Goal: Task Accomplishment & Management: Manage account settings

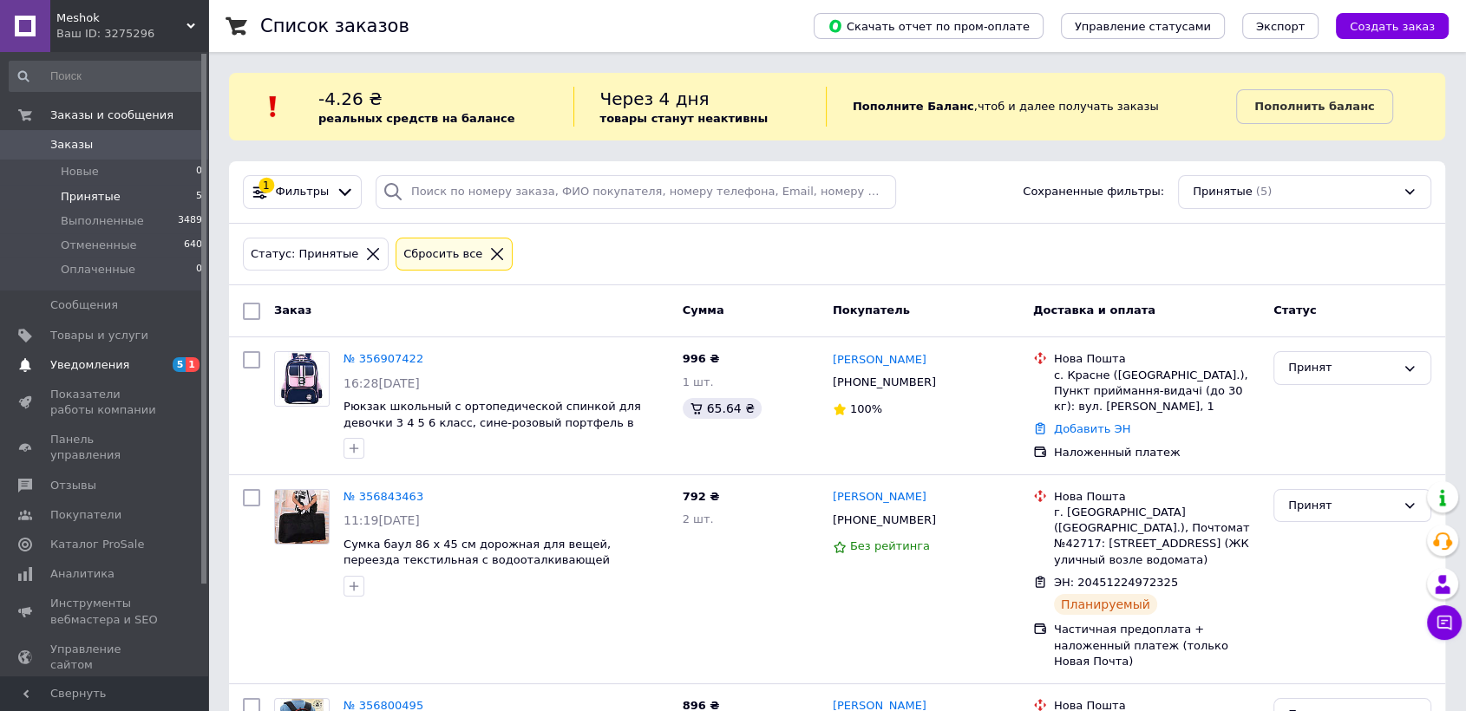
click at [138, 360] on span "Уведомления" at bounding box center [105, 365] width 110 height 16
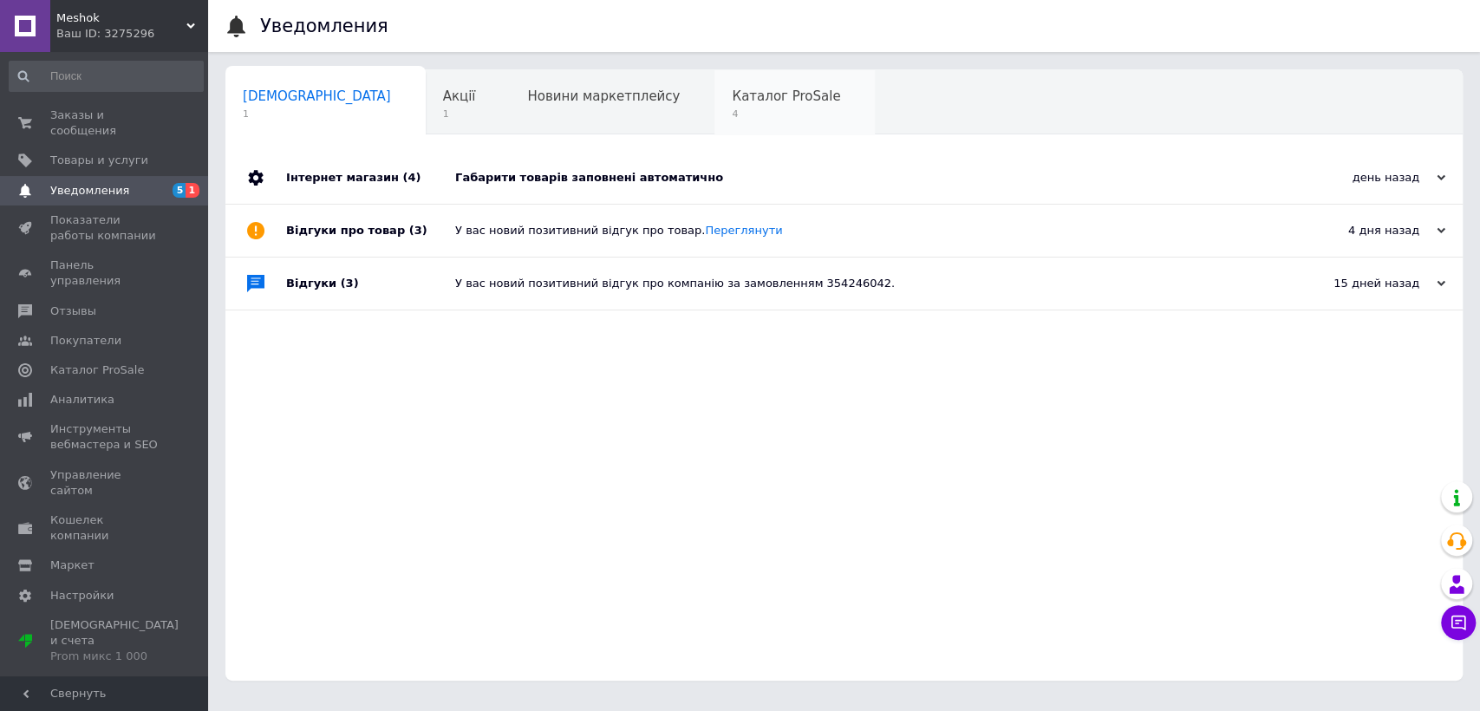
click at [715, 123] on div "Каталог ProSale 4" at bounding box center [795, 103] width 160 height 66
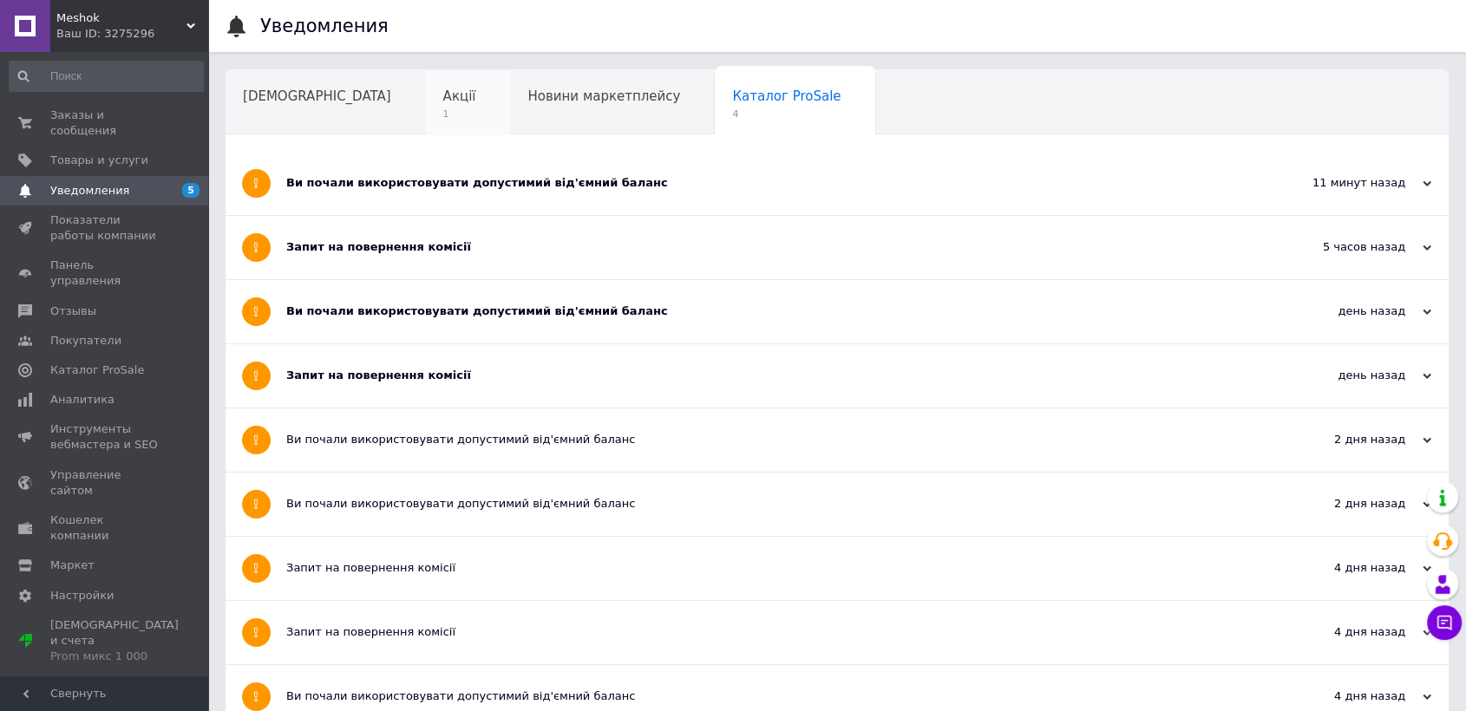
click at [443, 108] on span "1" at bounding box center [459, 114] width 33 height 13
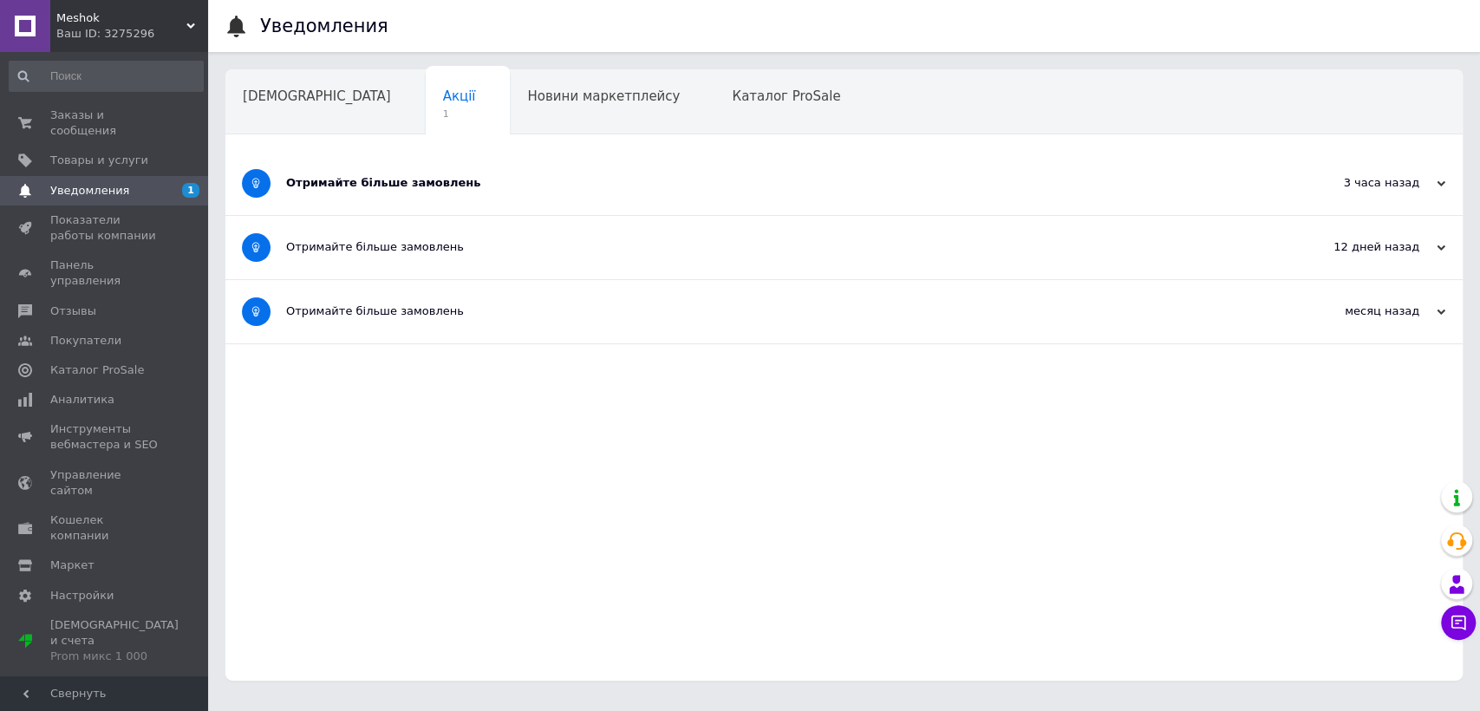
click at [427, 186] on div "Отримайте більше замовлень" at bounding box center [779, 183] width 986 height 16
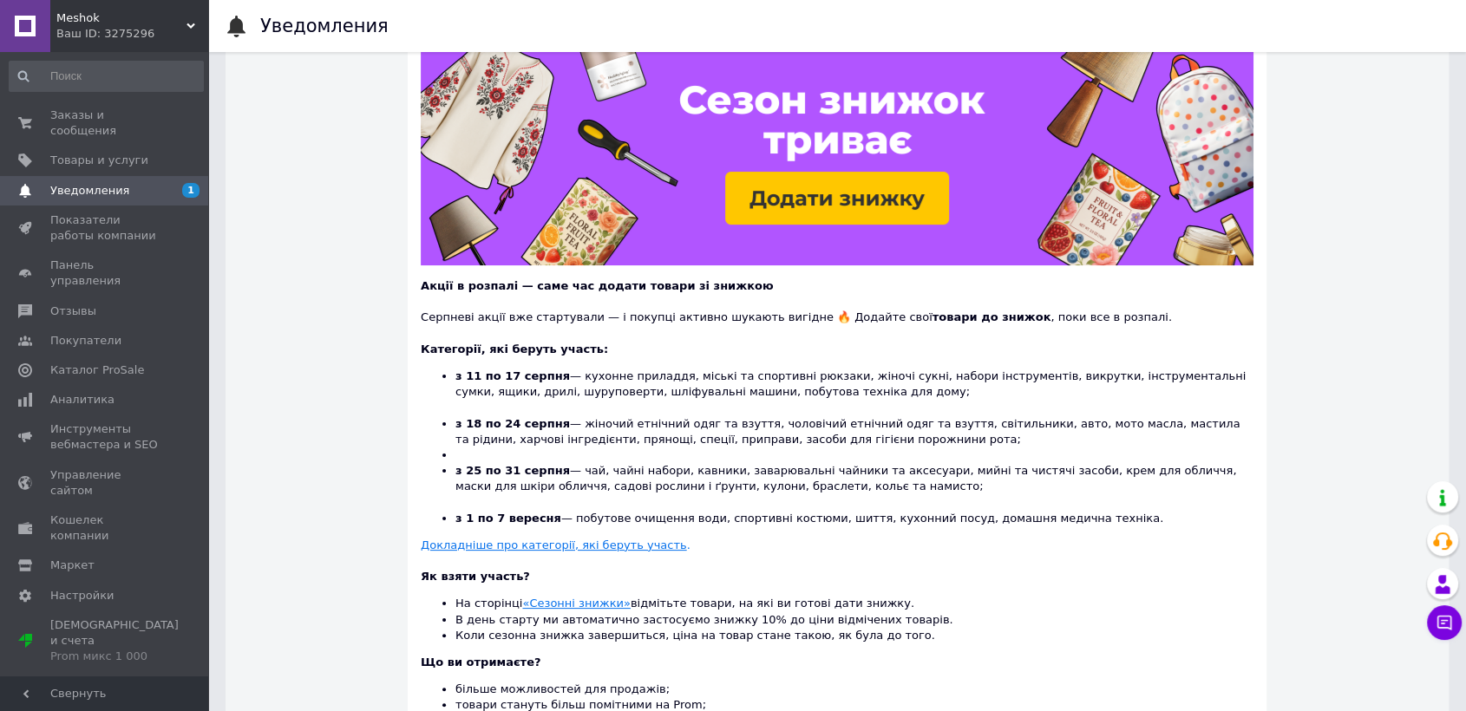
scroll to position [289, 0]
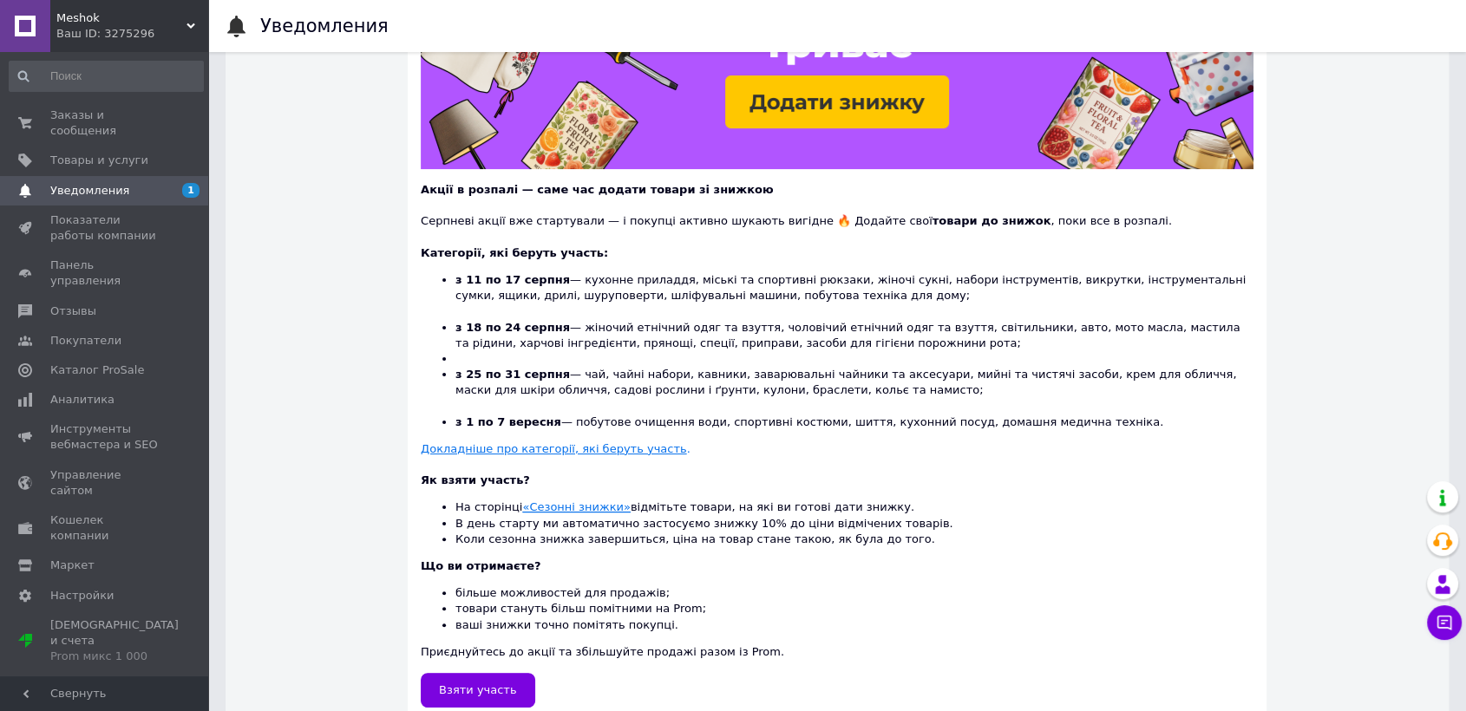
click at [590, 509] on u "«Сезонні знижки»" at bounding box center [576, 506] width 108 height 13
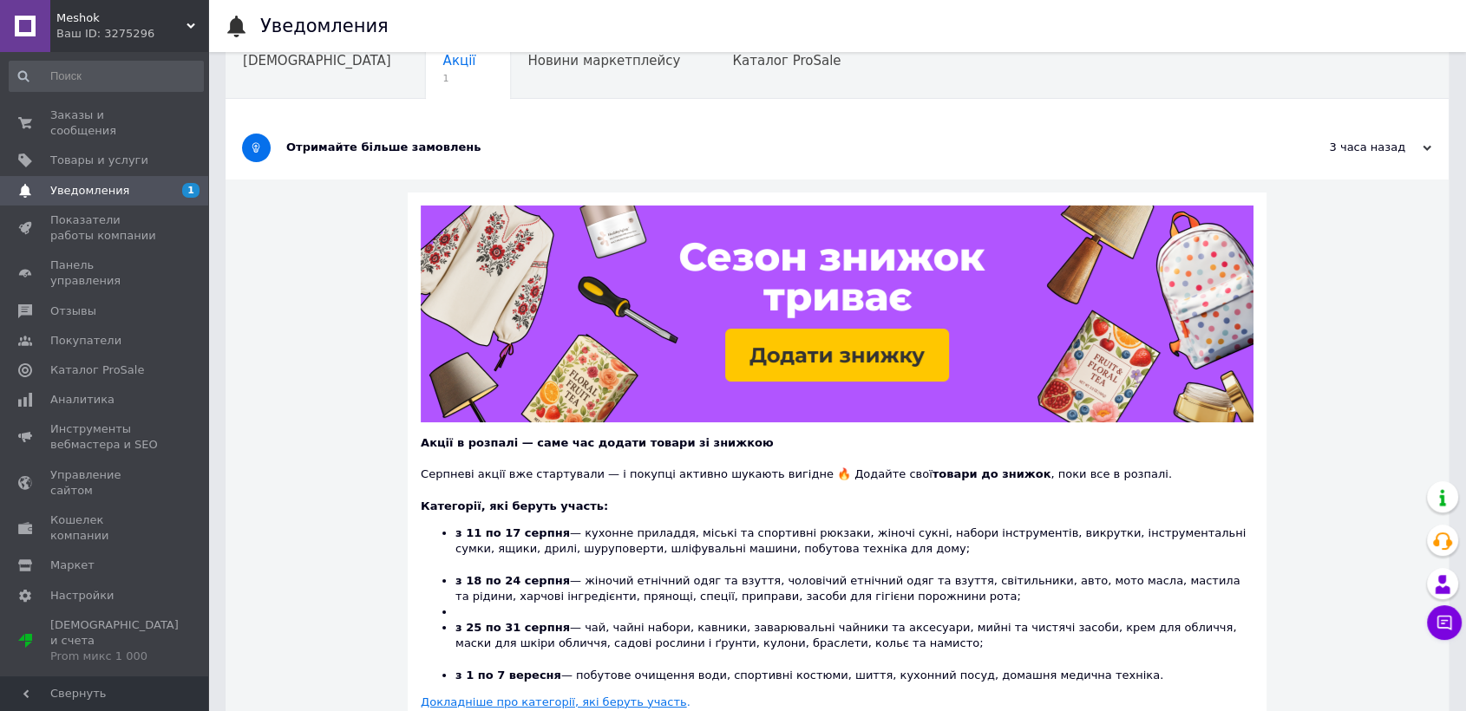
scroll to position [0, 0]
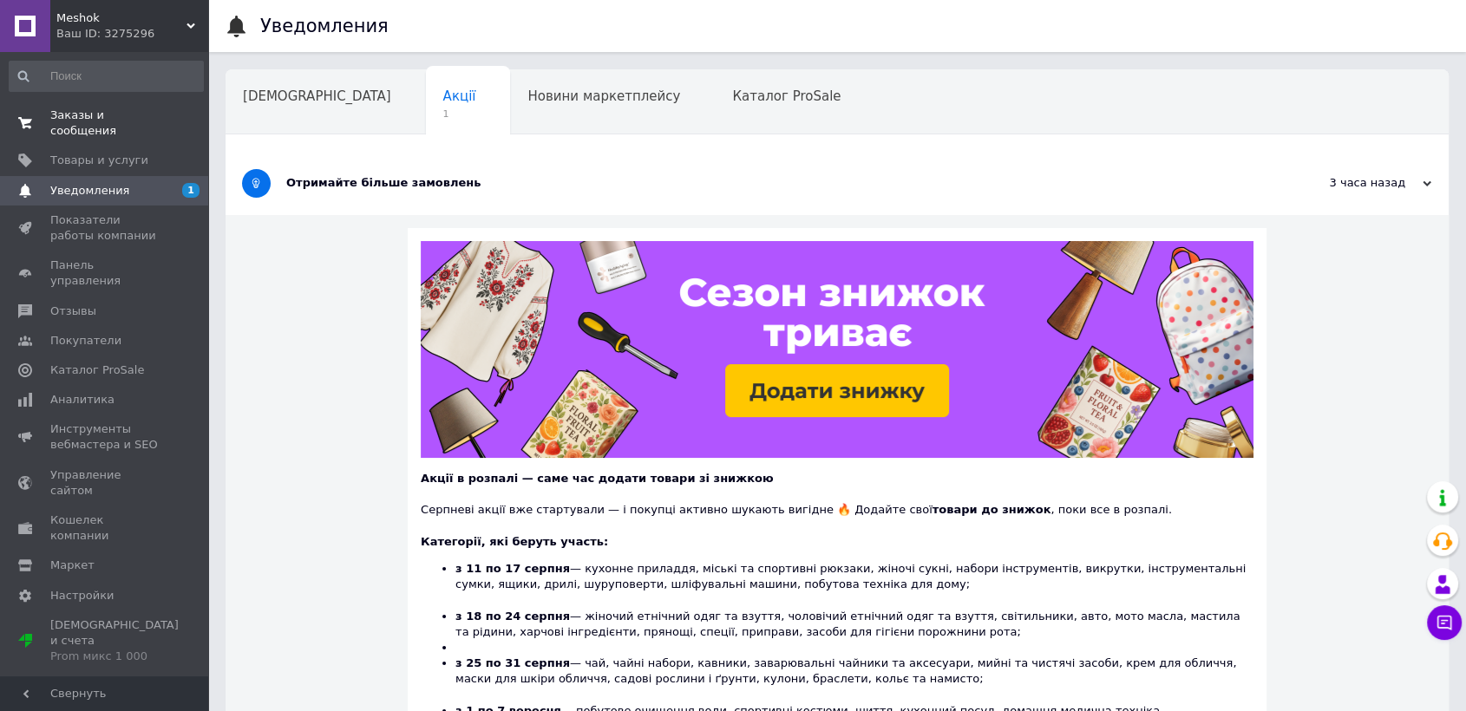
click at [97, 119] on span "Заказы и сообщения" at bounding box center [105, 123] width 110 height 31
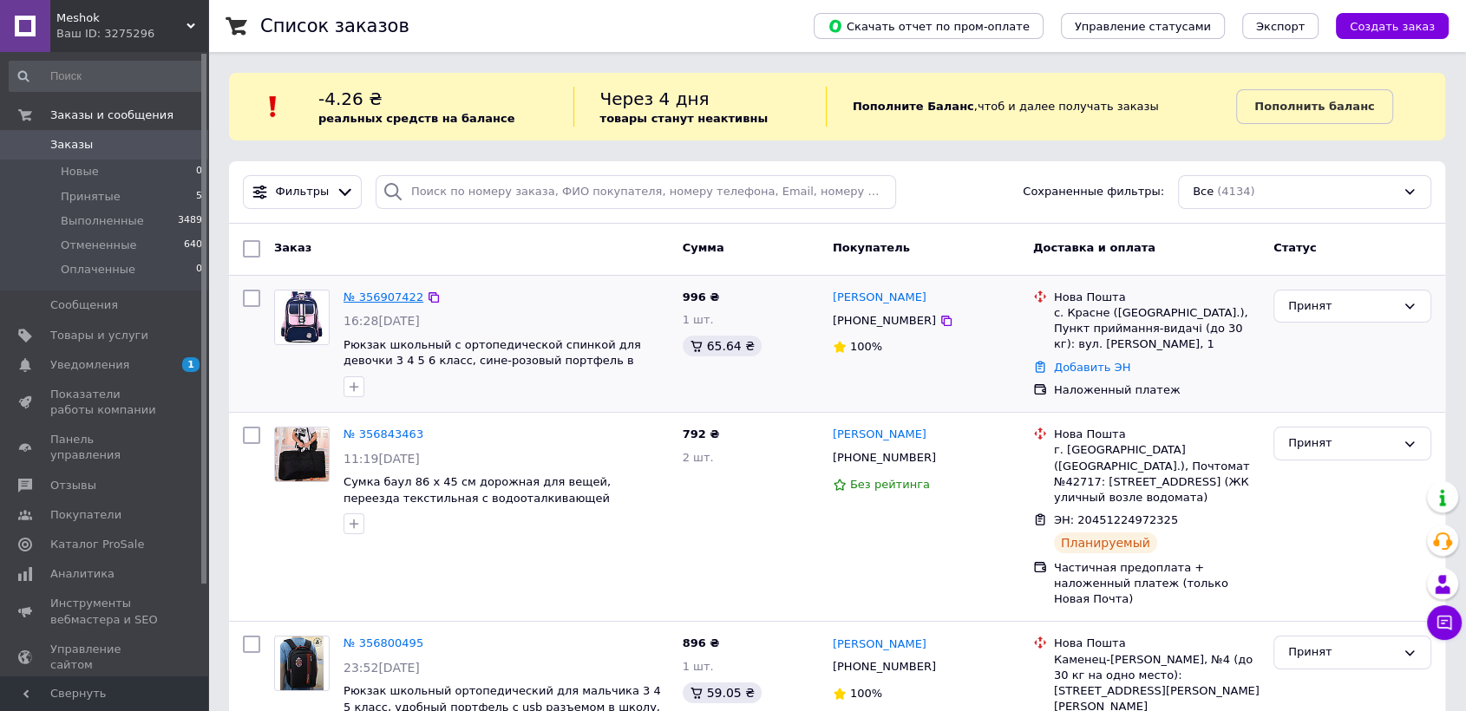
click at [376, 297] on link "№ 356907422" at bounding box center [383, 297] width 80 height 13
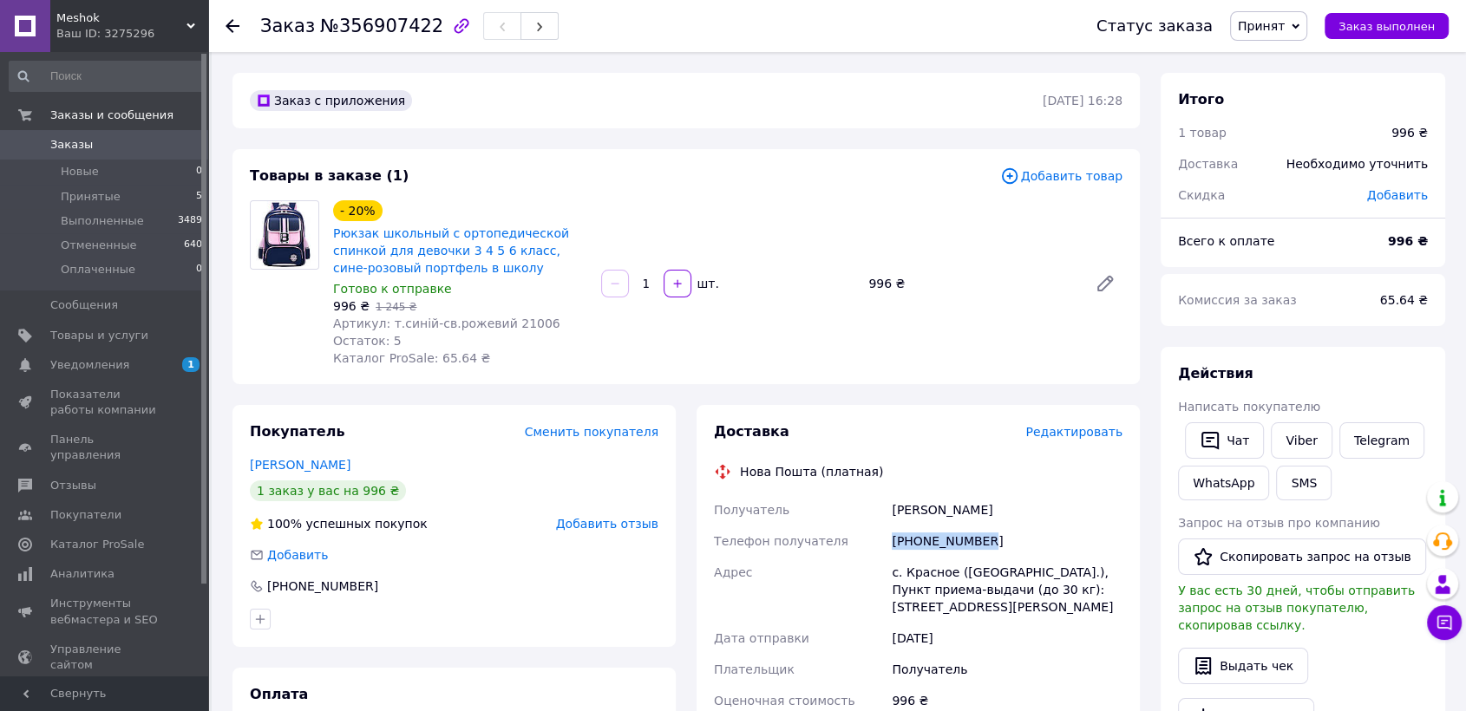
drag, startPoint x: 951, startPoint y: 541, endPoint x: 996, endPoint y: 545, distance: 46.1
click at [996, 545] on div "[PHONE_NUMBER]" at bounding box center [1007, 541] width 238 height 31
copy div "[PHONE_NUMBER]"
drag, startPoint x: 902, startPoint y: 504, endPoint x: 930, endPoint y: 506, distance: 27.9
click at [930, 506] on div "Грицко Ніна" at bounding box center [1007, 509] width 238 height 31
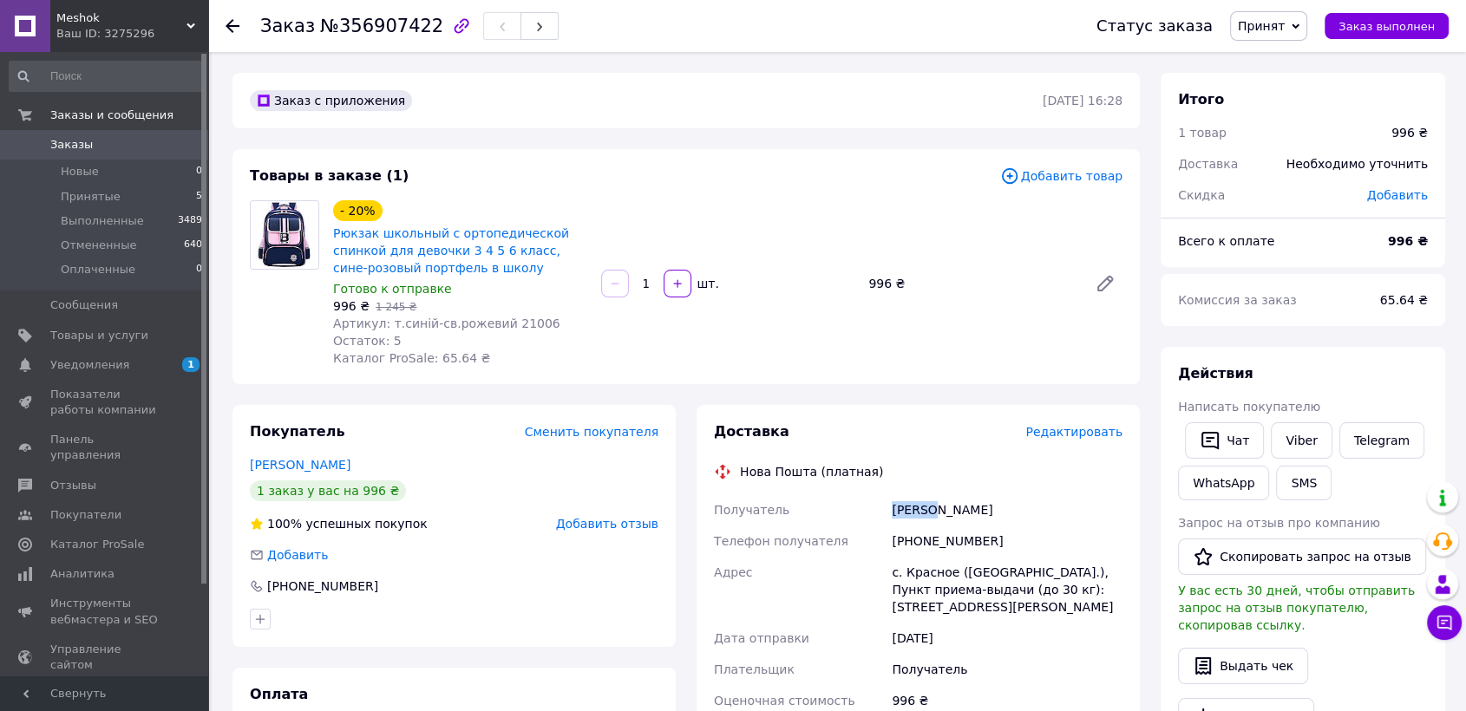
copy div "Грицко"
drag, startPoint x: 827, startPoint y: 476, endPoint x: 899, endPoint y: 516, distance: 83.1
click at [941, 513] on div "Грицко Ніна" at bounding box center [1007, 509] width 238 height 31
drag, startPoint x: 933, startPoint y: 513, endPoint x: 977, endPoint y: 518, distance: 44.5
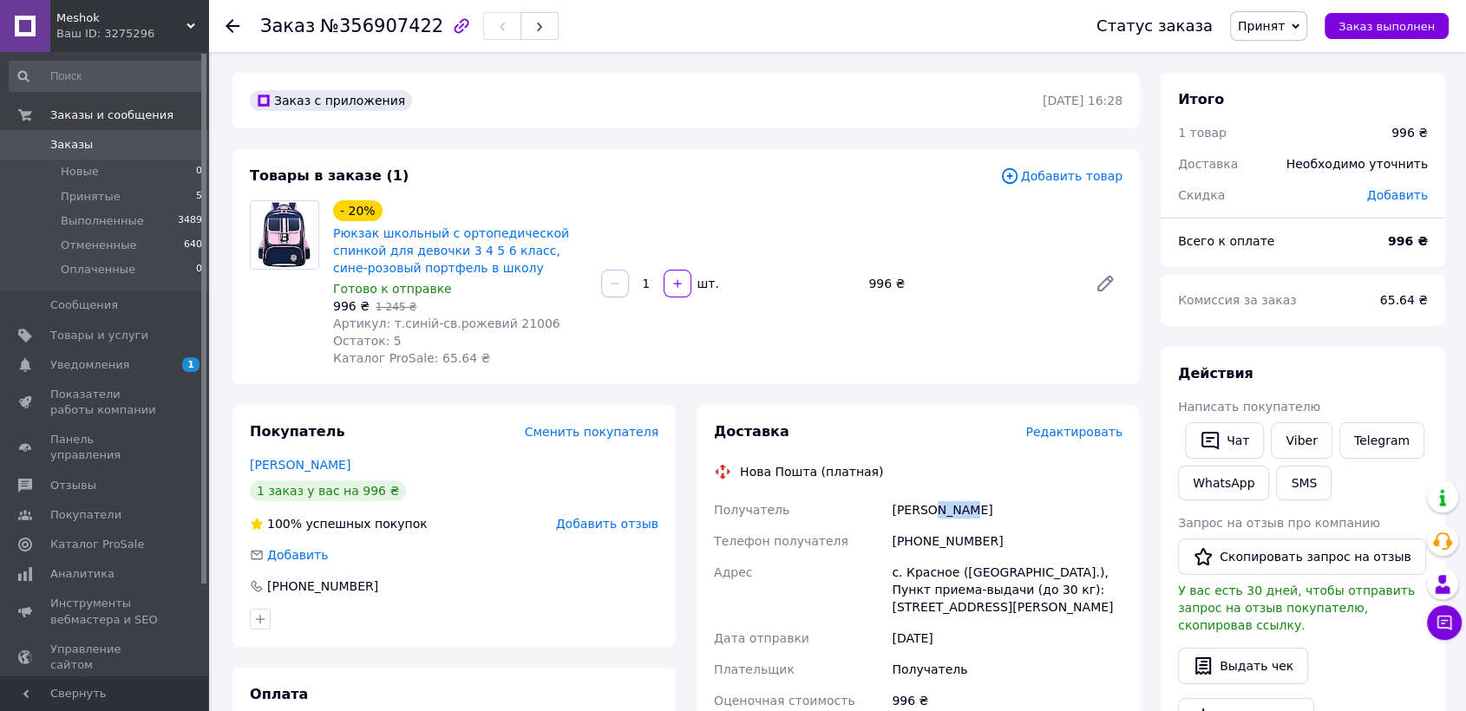
click at [977, 518] on div "Грицко Ніна" at bounding box center [1007, 509] width 238 height 31
copy div "Ніна"
drag, startPoint x: 920, startPoint y: 572, endPoint x: 951, endPoint y: 572, distance: 30.4
click at [951, 572] on div "с. Красное (Ивано-Франковская обл.), Пункт приема-выдачи (до 30 кг): ул. Ивана …" at bounding box center [1007, 590] width 238 height 66
drag, startPoint x: 888, startPoint y: 572, endPoint x: 1101, endPoint y: 575, distance: 212.5
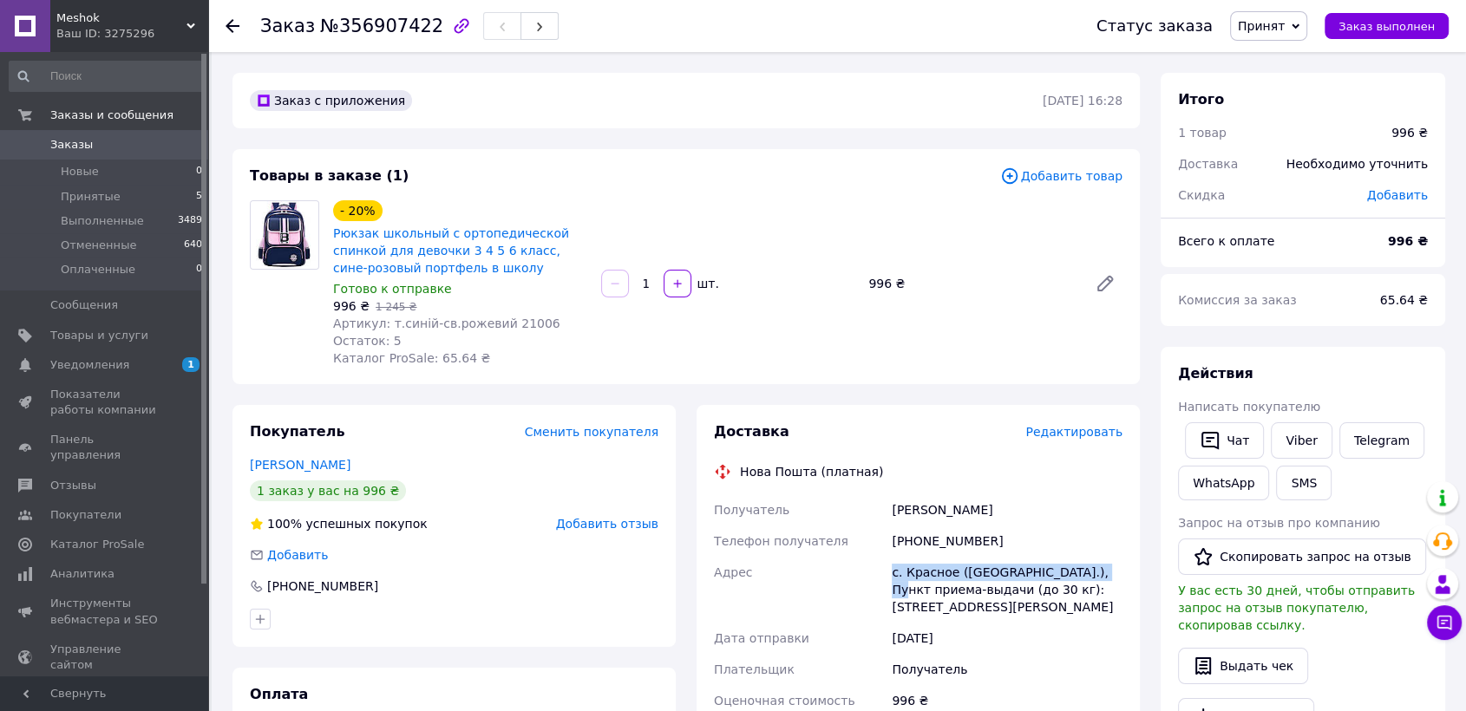
click at [1101, 575] on div "Получатель Грицко Ніна Телефон получателя +380976033982 Адрес с. Красное (Ивано…" at bounding box center [917, 678] width 415 height 368
copy div "Адрес с. Красное (Ивано-Франковская обл.)"
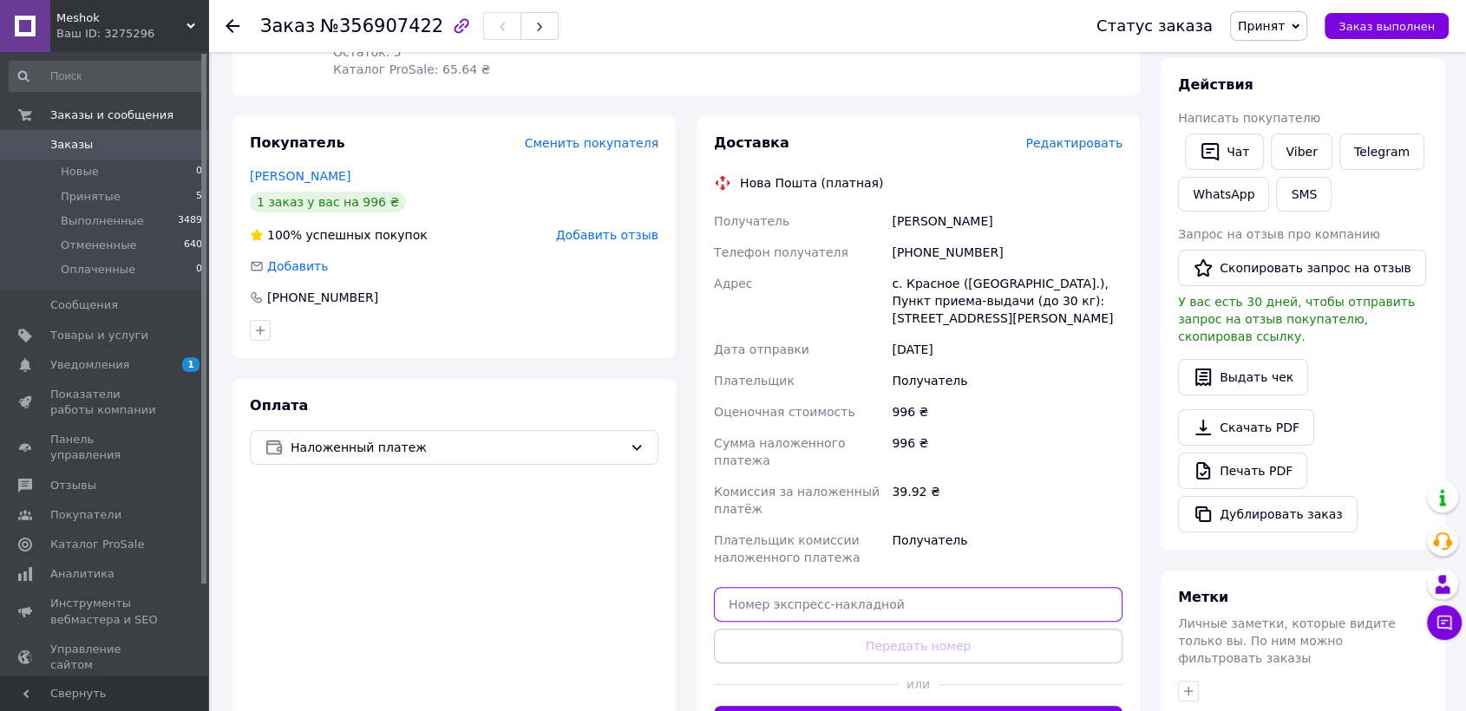
click at [834, 587] on input "text" at bounding box center [918, 604] width 408 height 35
paste input "20451225270397"
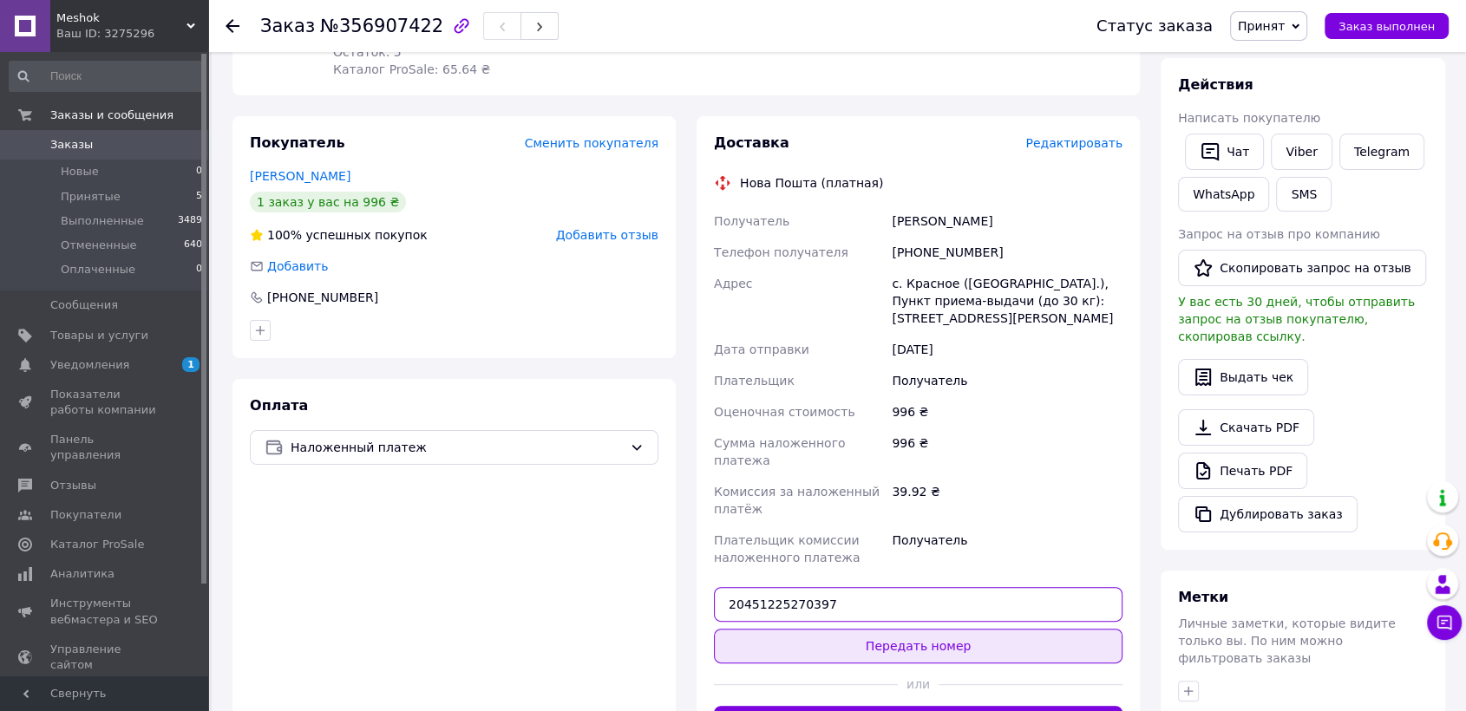
type input "20451225270397"
click at [892, 629] on button "Передать номер" at bounding box center [918, 646] width 408 height 35
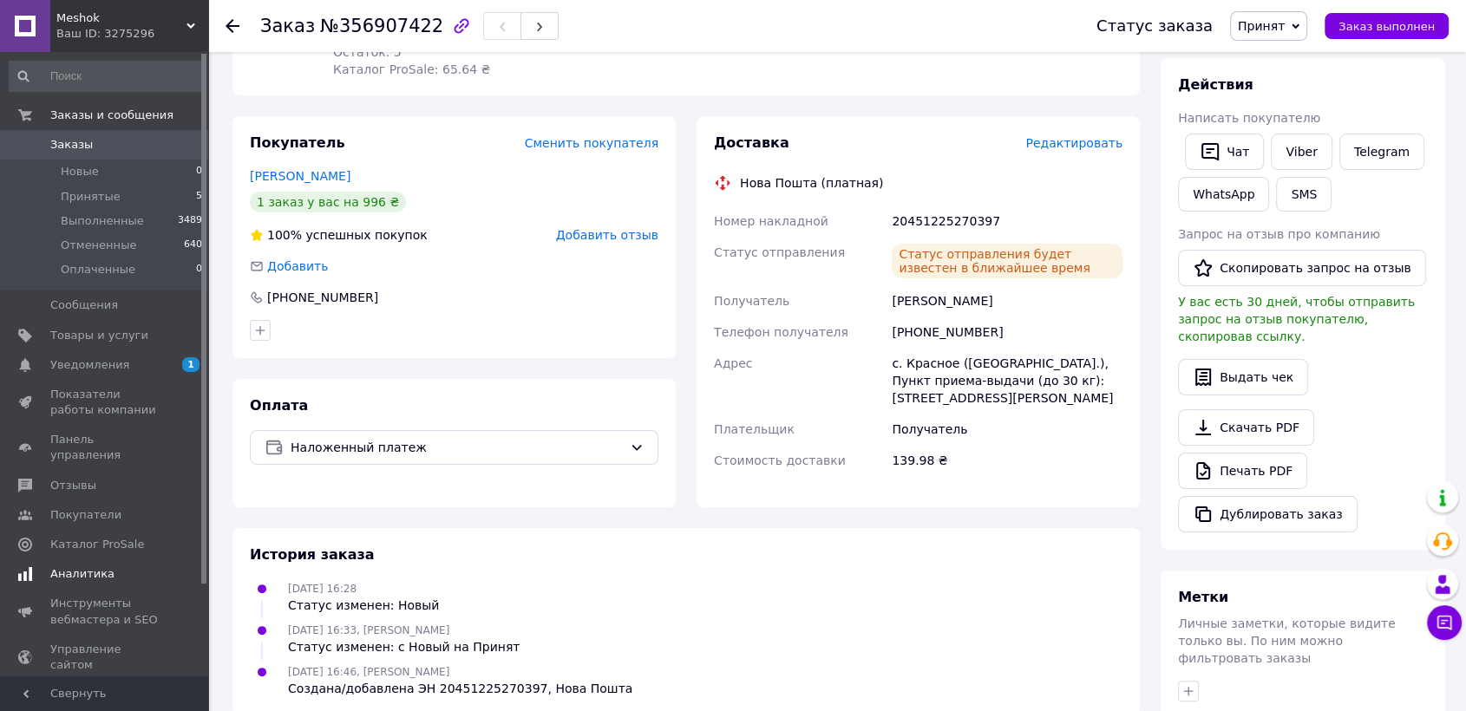
click at [104, 360] on span "Уведомления" at bounding box center [89, 365] width 79 height 16
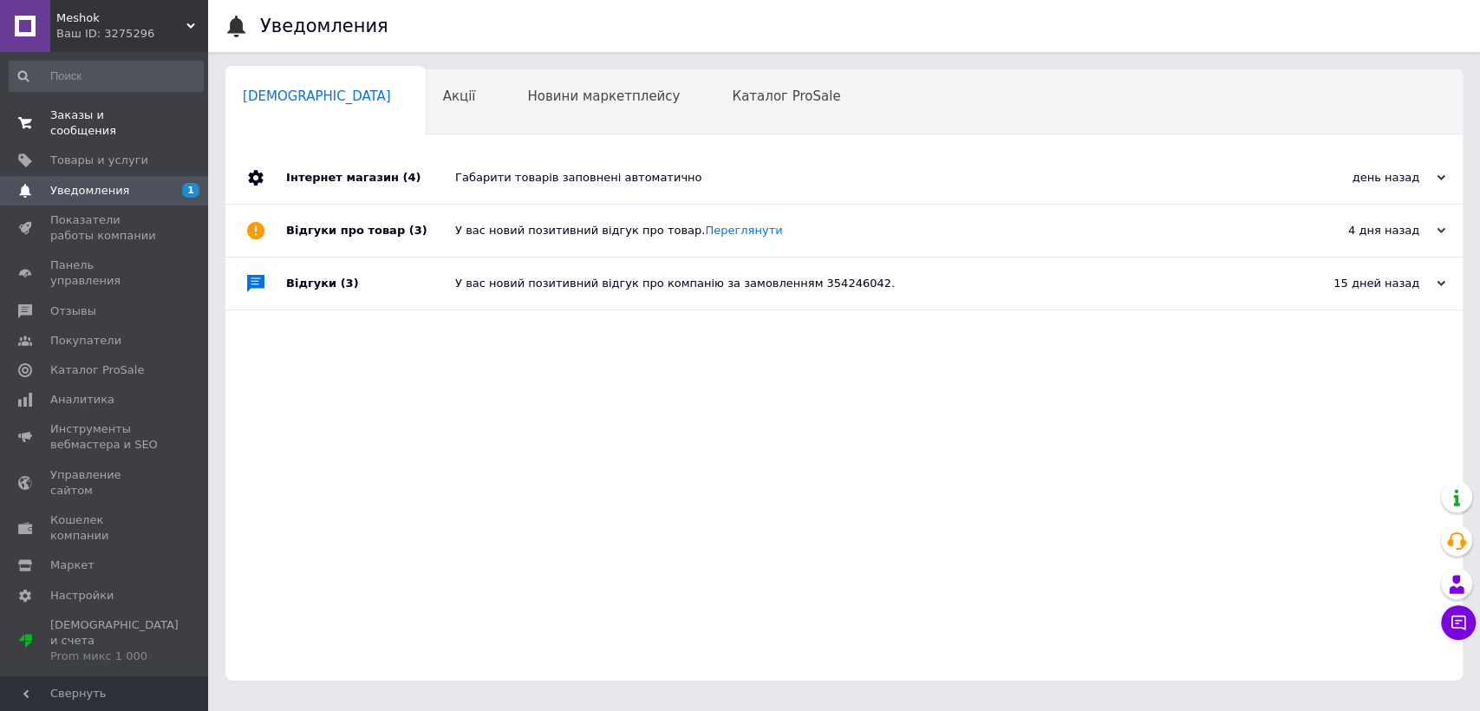
click at [142, 106] on link "Заказы и сообщения 0 0" at bounding box center [106, 123] width 212 height 45
